Goal: Task Accomplishment & Management: Manage account settings

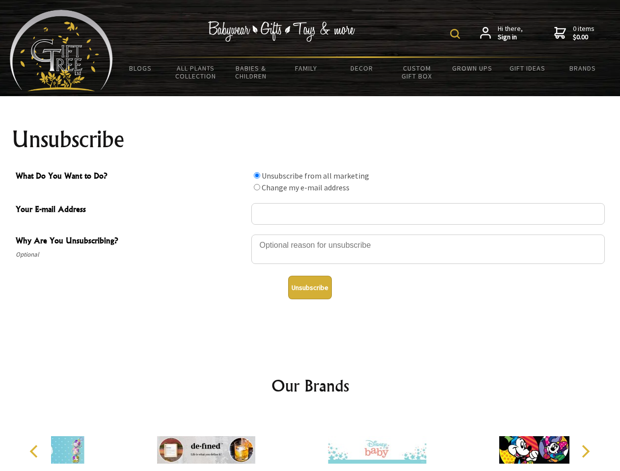
click at [457, 34] on img at bounding box center [455, 34] width 10 height 10
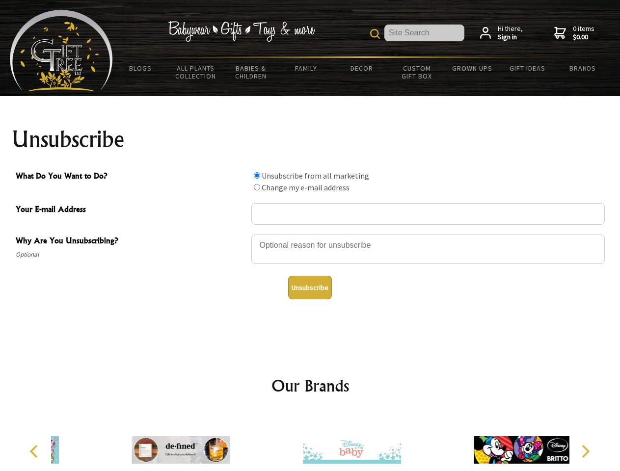
click at [310, 234] on div at bounding box center [427, 251] width 353 height 34
click at [257, 175] on input "What Do You Want to Do?" at bounding box center [257, 175] width 6 height 6
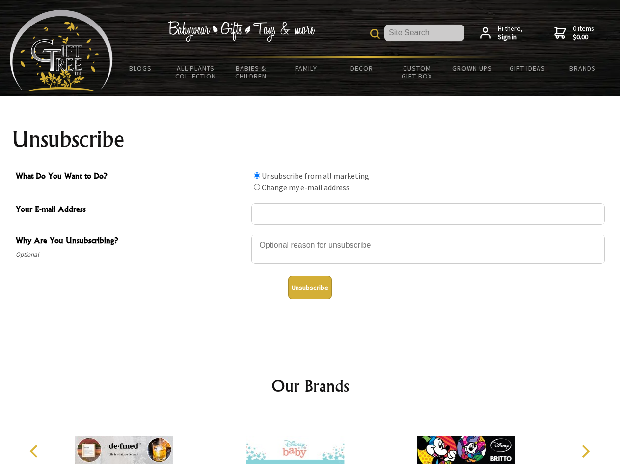
click at [257, 187] on input "What Do You Want to Do?" at bounding box center [257, 187] width 6 height 6
radio input "true"
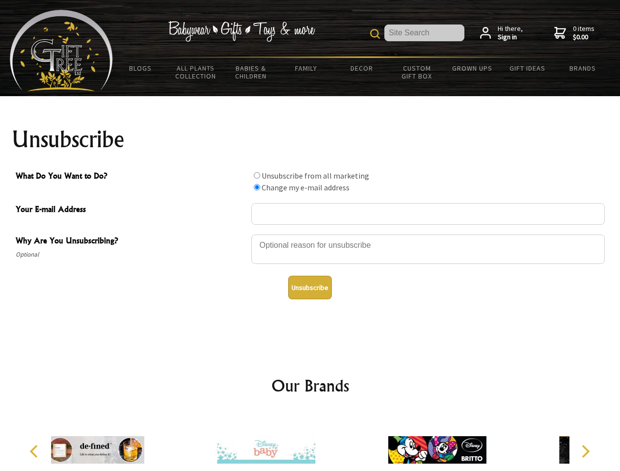
click at [310, 288] on button "Unsubscribe" at bounding box center [310, 288] width 44 height 24
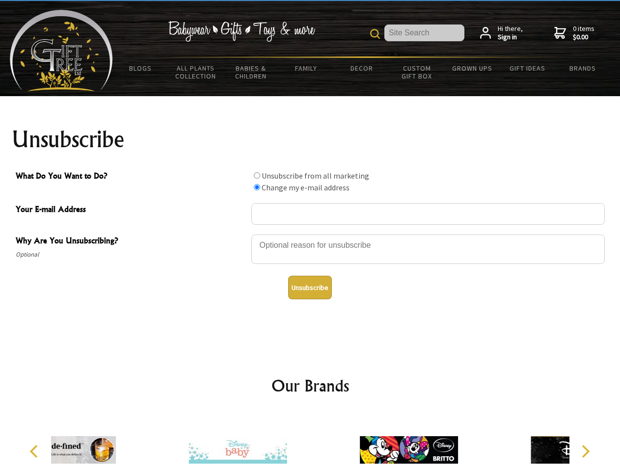
click at [323, 442] on div at bounding box center [408, 451] width 171 height 77
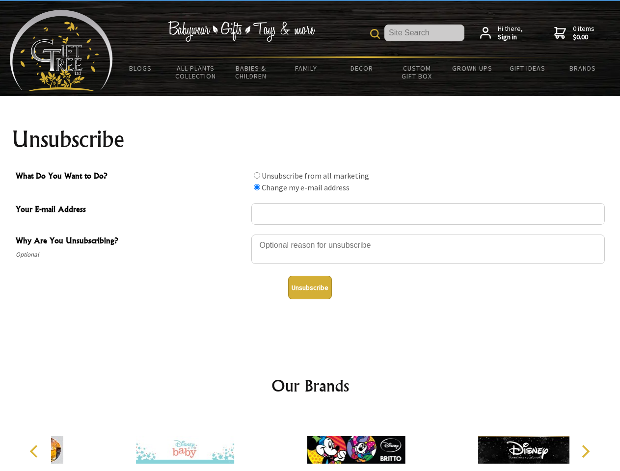
click at [35, 452] on icon "Previous" at bounding box center [34, 451] width 13 height 13
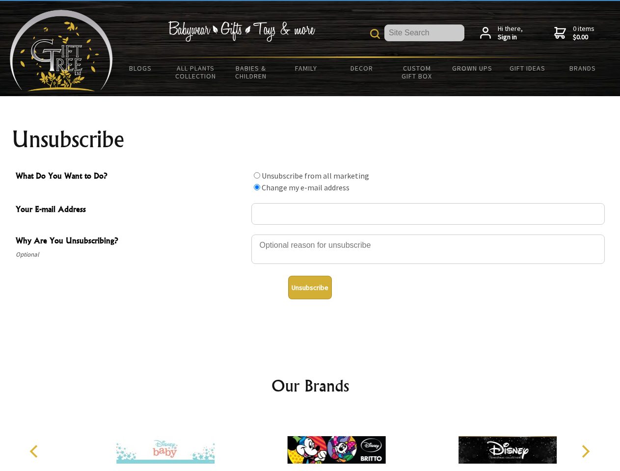
click at [585, 452] on icon "Next" at bounding box center [584, 451] width 13 height 13
